Goal: Task Accomplishment & Management: Manage account settings

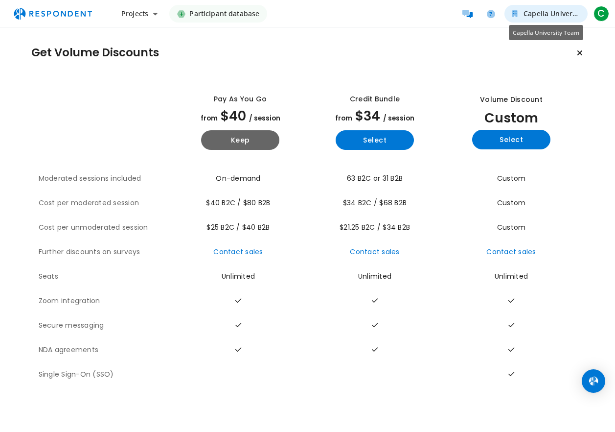
click at [541, 20] on button "Capella University Team" at bounding box center [546, 14] width 83 height 18
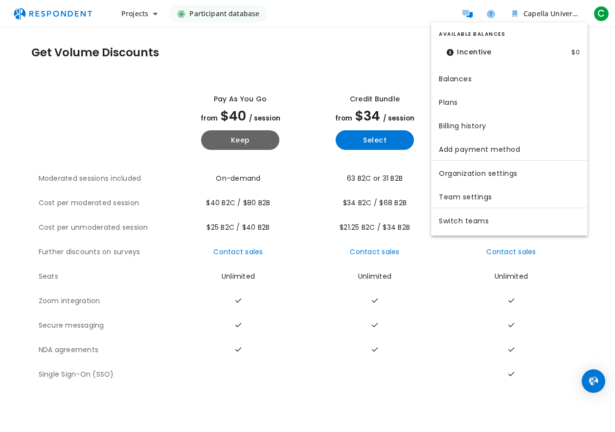
click at [610, 10] on md-backdrop at bounding box center [307, 216] width 615 height 432
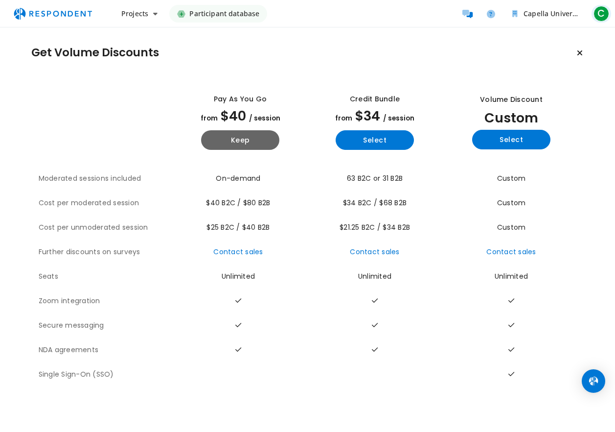
click at [603, 13] on span "C" at bounding box center [602, 14] width 16 height 16
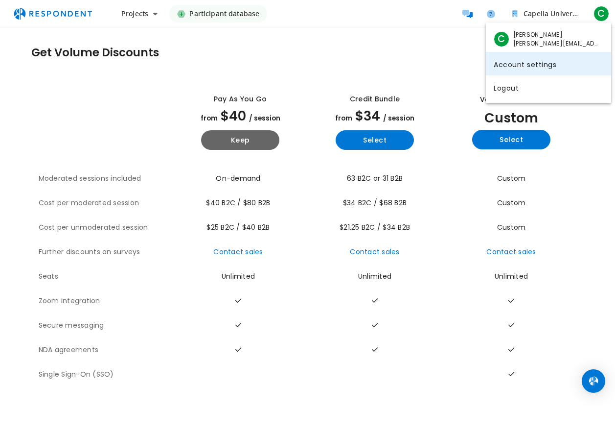
click at [518, 66] on link "Account settings" at bounding box center [548, 63] width 125 height 23
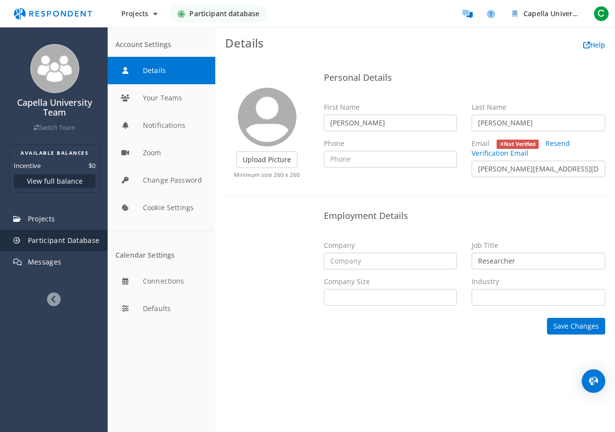
click at [49, 240] on span "Participant Database" at bounding box center [64, 239] width 72 height 9
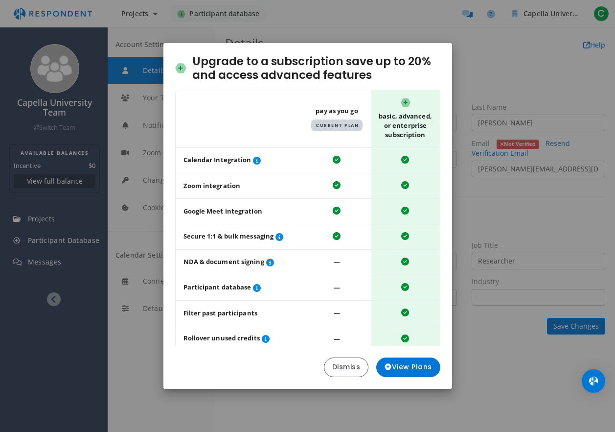
click at [68, 242] on div "Upgrade to a subscription save up to 20% and access advanced features Table sho…" at bounding box center [307, 216] width 615 height 432
click at [397, 370] on span "View Plans" at bounding box center [408, 367] width 47 height 10
click at [416, 361] on button "View Plans" at bounding box center [408, 367] width 64 height 20
click at [411, 372] on span "View Plans" at bounding box center [408, 367] width 47 height 10
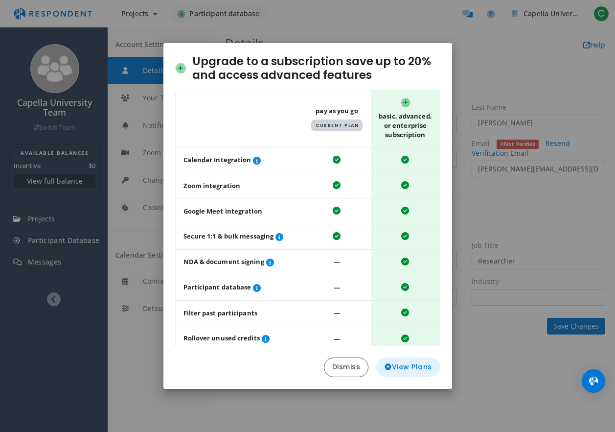
click at [411, 372] on span "View Plans" at bounding box center [408, 367] width 47 height 10
click at [345, 363] on button "Dismiss" at bounding box center [346, 367] width 45 height 20
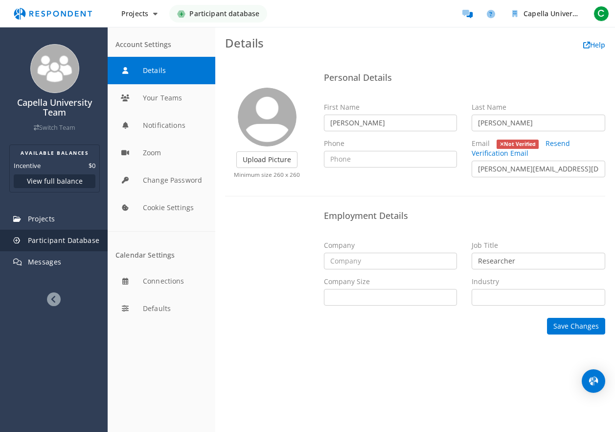
click at [45, 236] on span "Participant Database" at bounding box center [64, 239] width 72 height 9
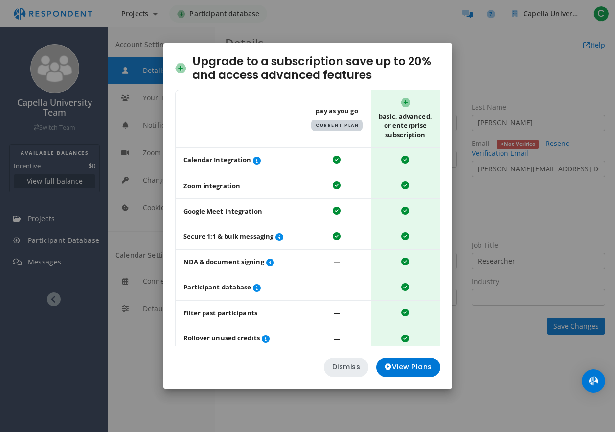
click at [342, 361] on button "Dismiss" at bounding box center [346, 367] width 45 height 20
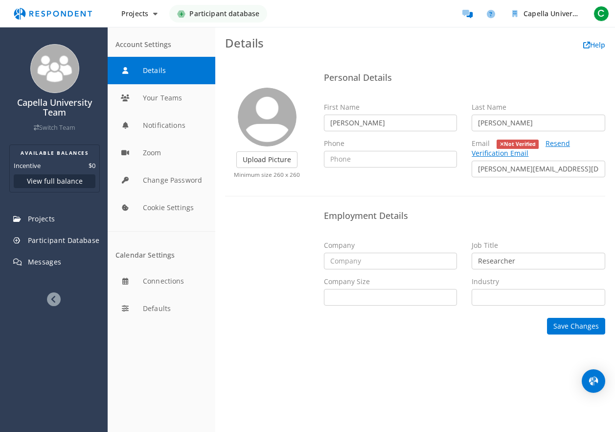
click at [556, 145] on link "Resend Verification Email" at bounding box center [521, 148] width 98 height 19
